Goal: Task Accomplishment & Management: Manage account settings

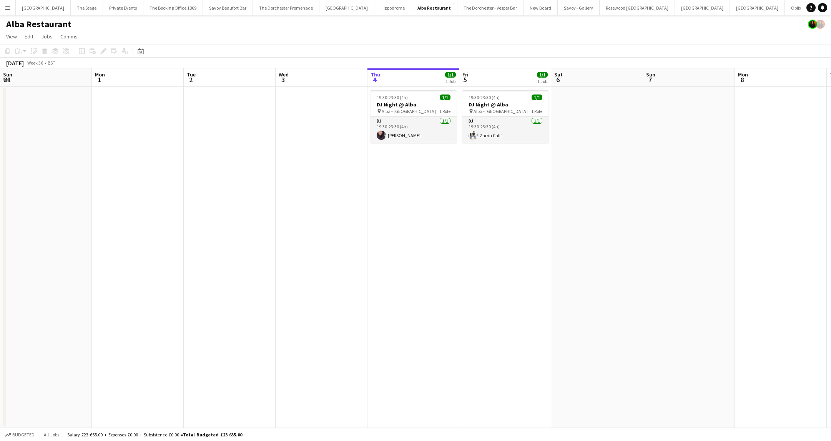
click at [656, 15] on div "Alba Restaurant" at bounding box center [415, 22] width 831 height 15
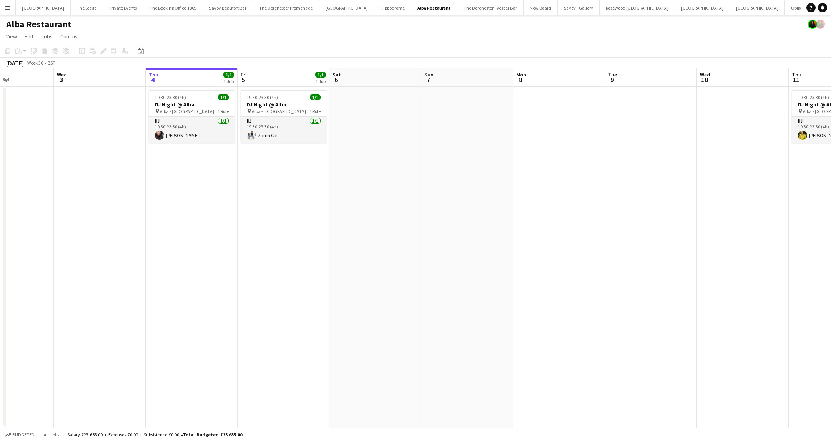
click at [669, 15] on div "Alba Restaurant" at bounding box center [415, 22] width 831 height 15
click at [730, 12] on button "[GEOGRAPHIC_DATA]" at bounding box center [757, 7] width 55 height 15
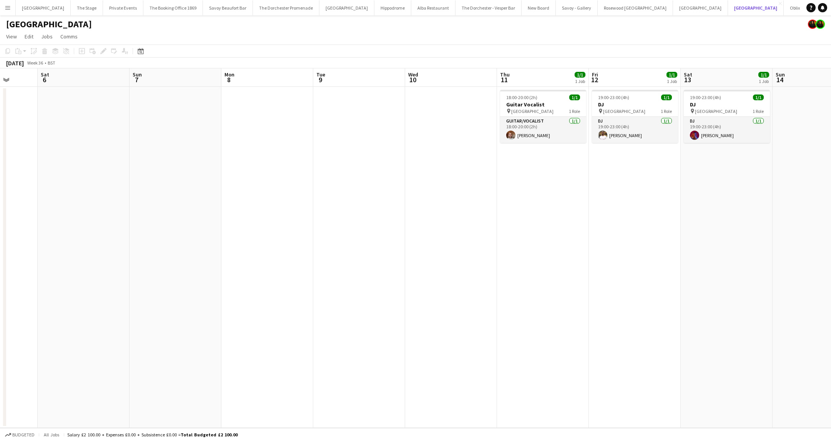
scroll to position [0, 244]
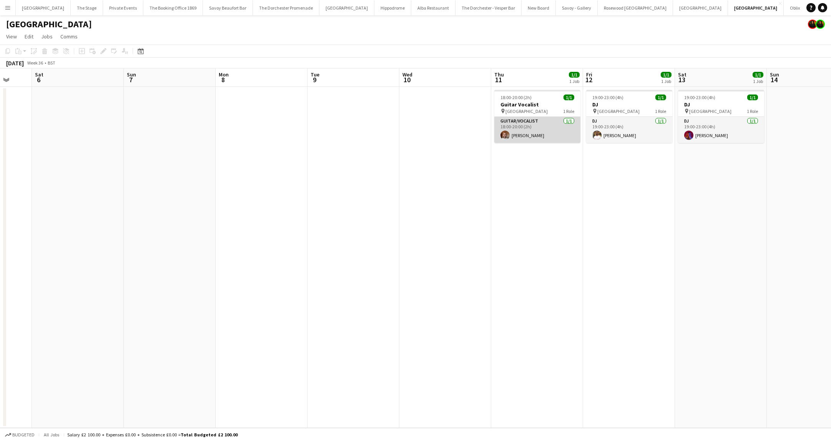
click at [526, 127] on app-card-role "Guitar/Vocalist [DATE] 18:00-20:00 (2h) [PERSON_NAME]" at bounding box center [537, 130] width 86 height 26
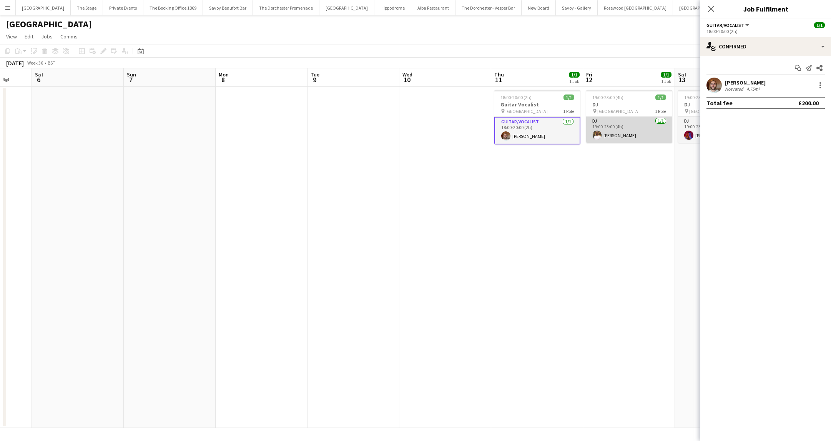
click at [613, 140] on app-card-role "DJ [DATE] 19:00-23:00 (4h) [PERSON_NAME]" at bounding box center [629, 130] width 86 height 26
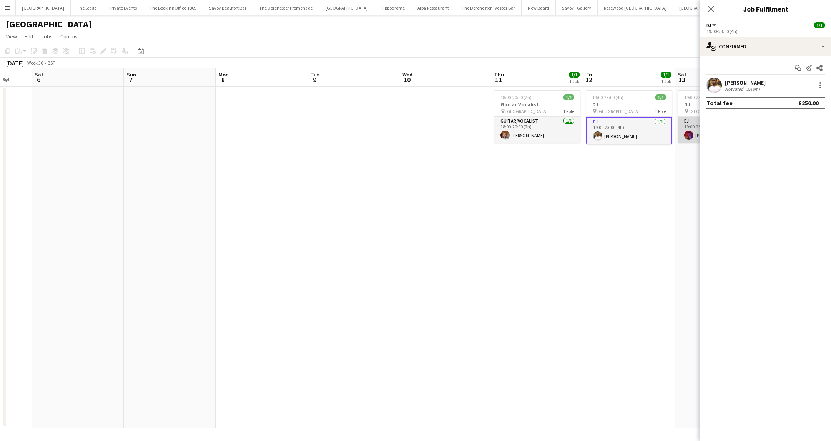
click at [684, 139] on app-card-role "DJ [DATE] 19:00-23:00 (4h) [PERSON_NAME]" at bounding box center [721, 130] width 86 height 26
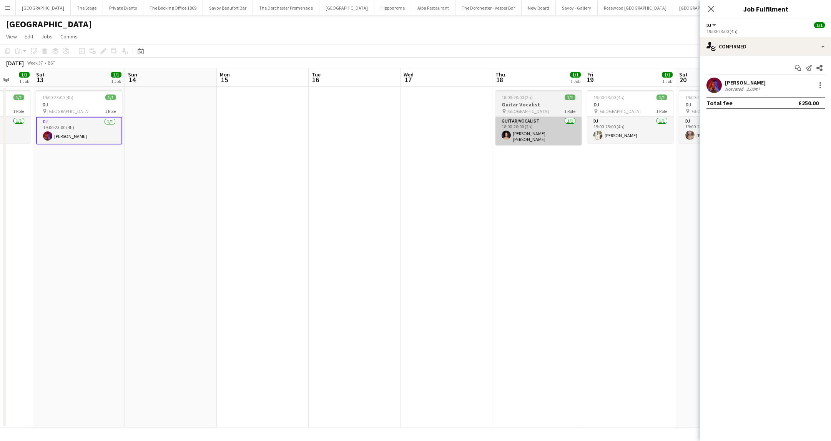
scroll to position [0, 336]
click at [534, 141] on app-card-role "Guitar/Vocalist [DATE] 18:00-20:00 (2h) [PERSON_NAME] [PERSON_NAME]" at bounding box center [537, 131] width 86 height 28
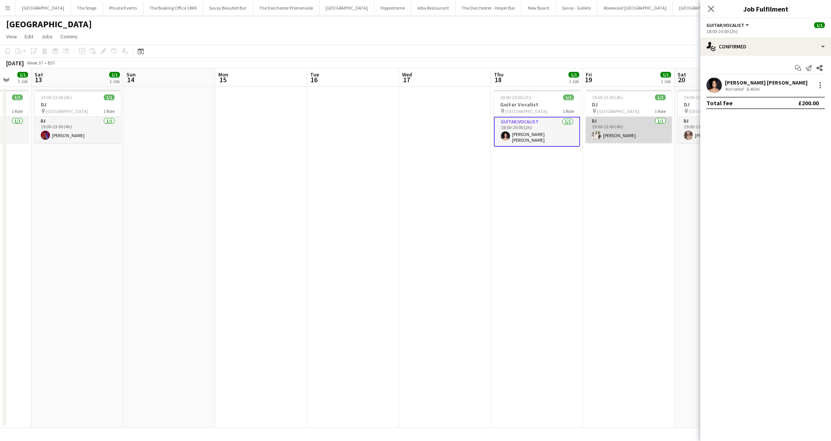
click at [615, 140] on app-card-role "DJ [DATE] 19:00-23:00 (4h) [PERSON_NAME]" at bounding box center [629, 130] width 86 height 26
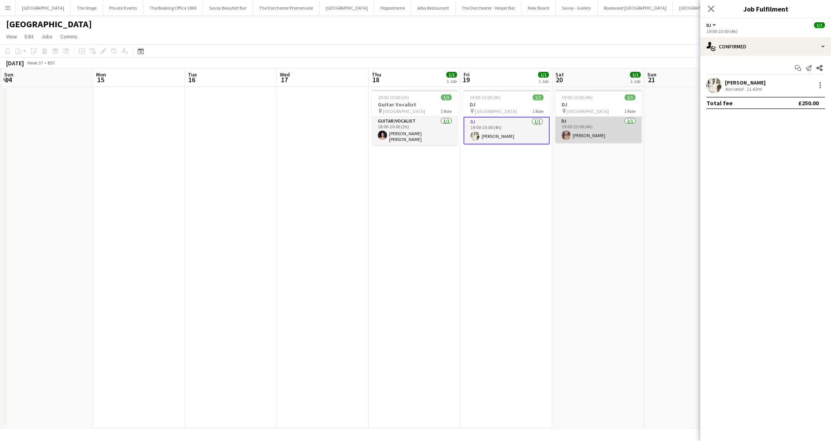
click at [616, 139] on app-card-role "DJ [DATE] 19:00-23:00 (4h) [PERSON_NAME]" at bounding box center [598, 130] width 86 height 26
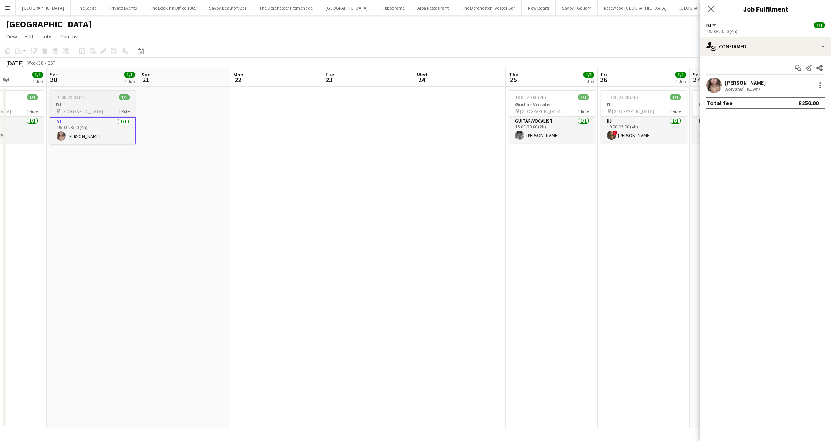
scroll to position [0, 295]
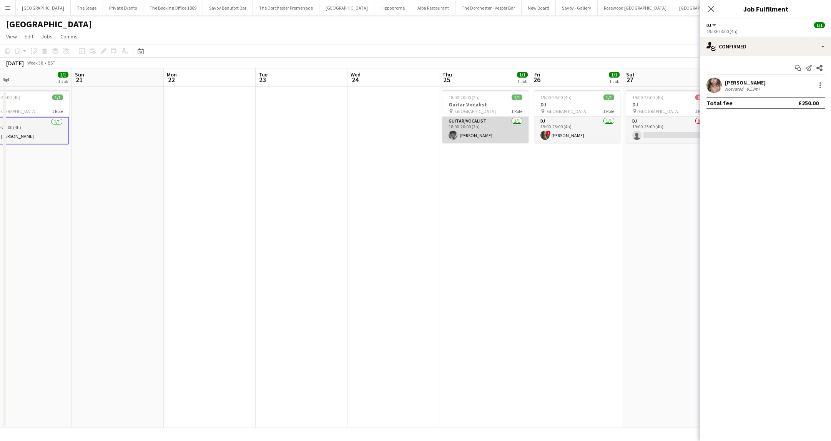
click at [501, 118] on app-card-role "Guitar/Vocalist [DATE] 18:00-20:00 (2h) [PERSON_NAME]" at bounding box center [485, 130] width 86 height 26
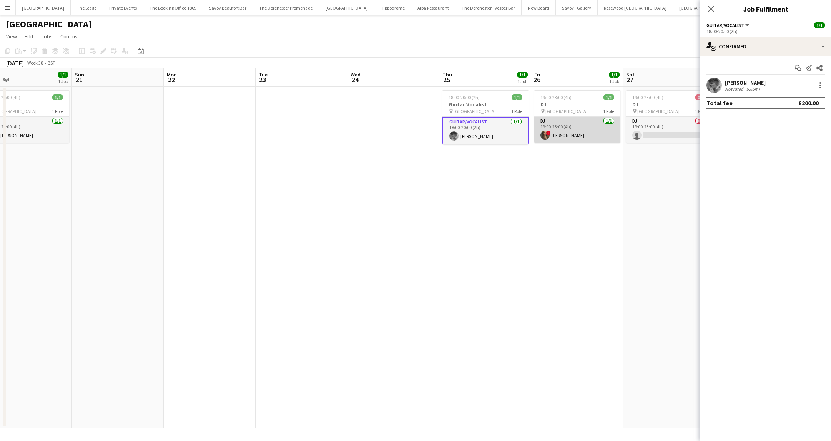
click at [554, 131] on app-card-role "DJ [DATE] 19:00-23:00 (4h) ! [PERSON_NAME]" at bounding box center [577, 130] width 86 height 26
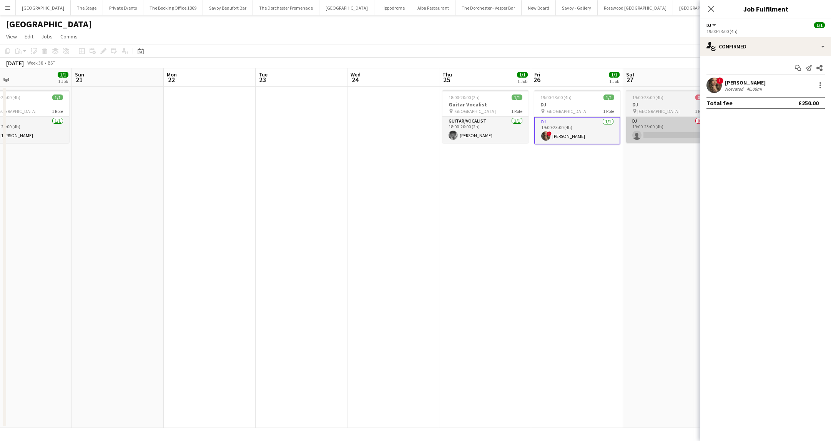
click at [635, 138] on app-card-role "DJ 0/1 19:00-23:00 (4h) single-neutral-actions" at bounding box center [669, 130] width 86 height 26
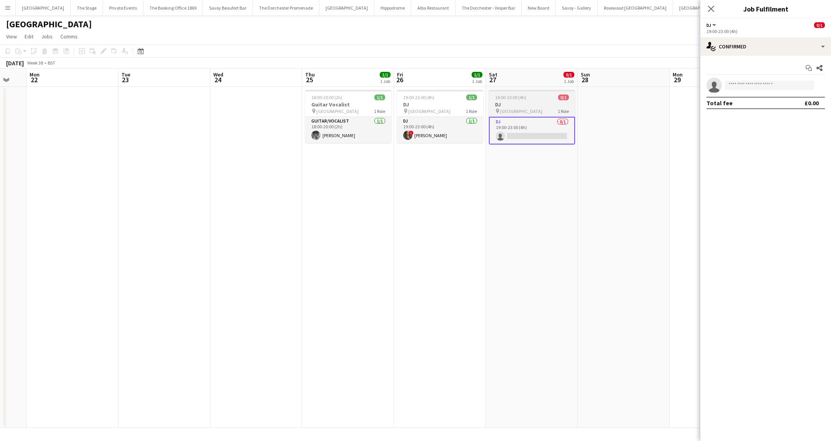
scroll to position [0, 249]
click at [777, 48] on div "single-neutral-actions-check-2 Confirmed" at bounding box center [765, 46] width 131 height 18
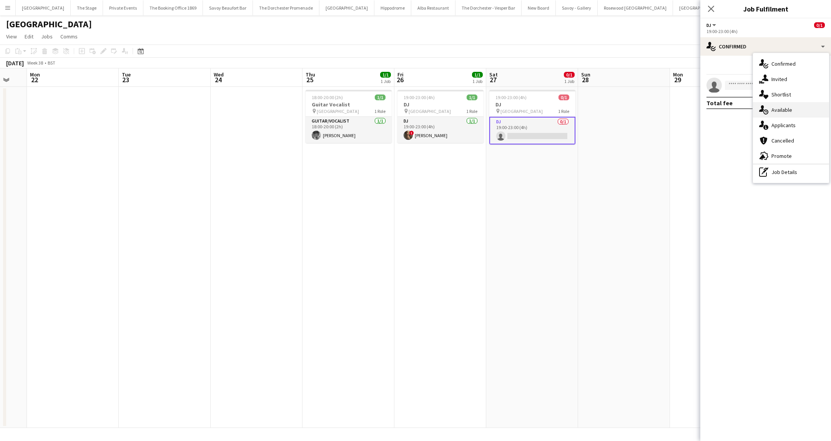
click at [781, 115] on div "single-neutral-actions-upload Available" at bounding box center [791, 109] width 76 height 15
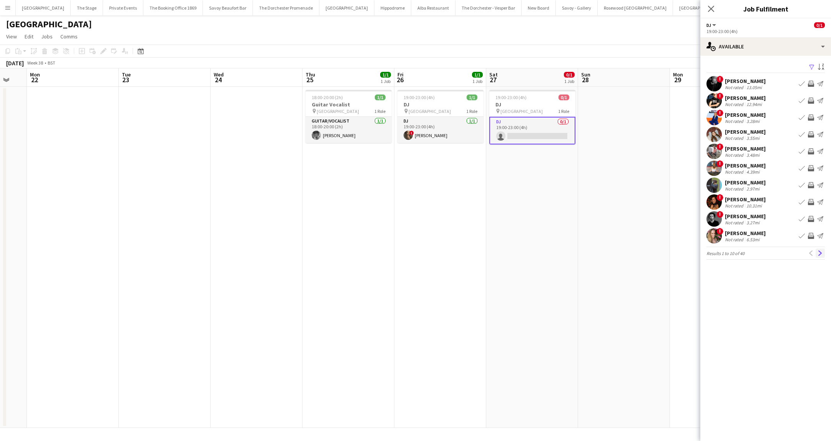
click at [820, 256] on app-icon "Next" at bounding box center [819, 253] width 5 height 5
click at [742, 218] on div "[PERSON_NAME]-Hercules" at bounding box center [757, 216] width 65 height 7
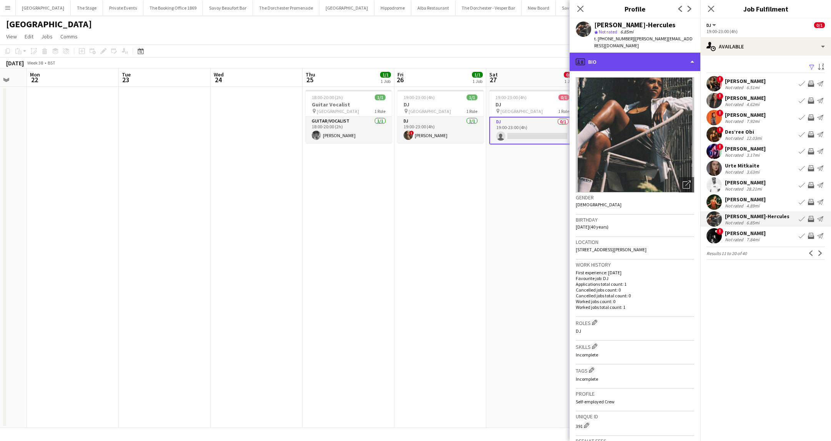
click at [644, 58] on div "profile Bio" at bounding box center [634, 62] width 131 height 18
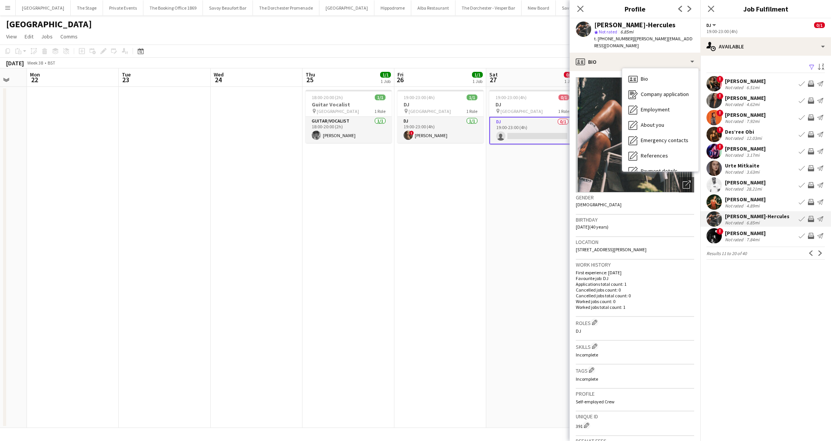
click at [311, 202] on app-date-cell "18:00-20:00 (2h) 1/1 Guitar Vocalist pin NYX Hotel London 1 Role Guitar/Vocalis…" at bounding box center [348, 257] width 92 height 341
